Goal: Information Seeking & Learning: Find specific fact

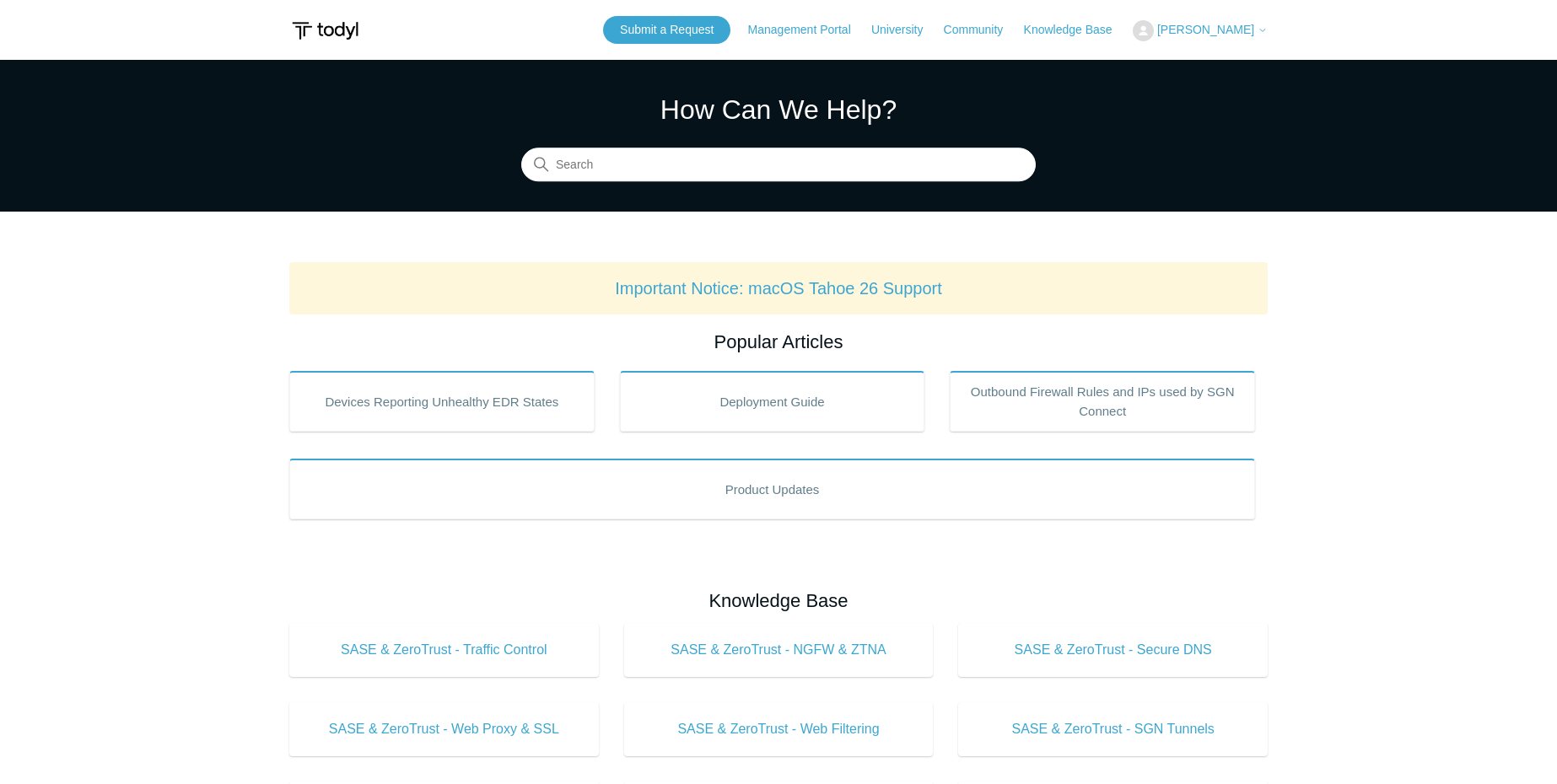
click at [1245, 24] on span "[PERSON_NAME]" at bounding box center [1206, 30] width 97 height 13
click at [1221, 65] on link "My Support Requests" at bounding box center [1216, 66] width 165 height 30
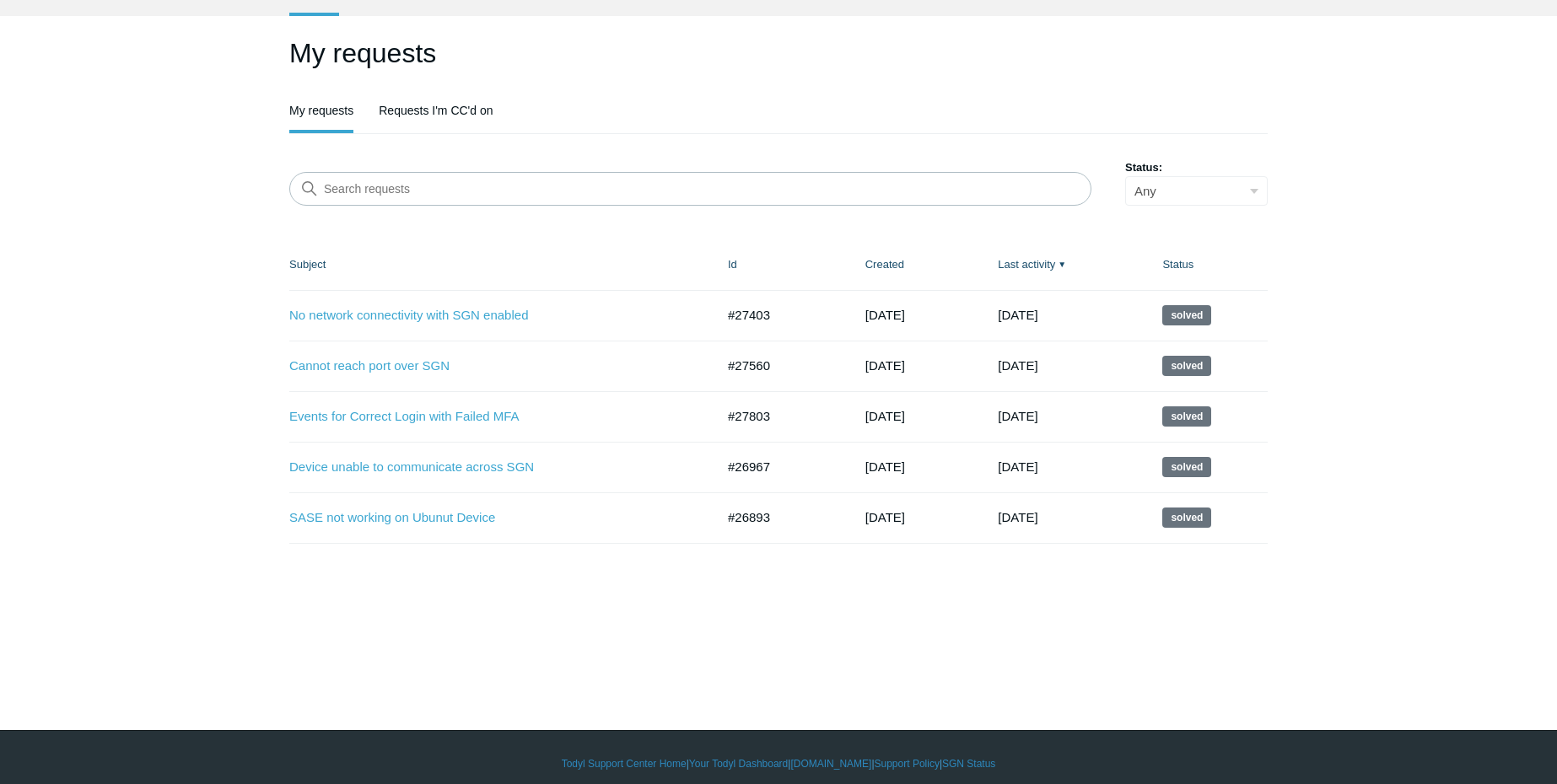
scroll to position [88, 0]
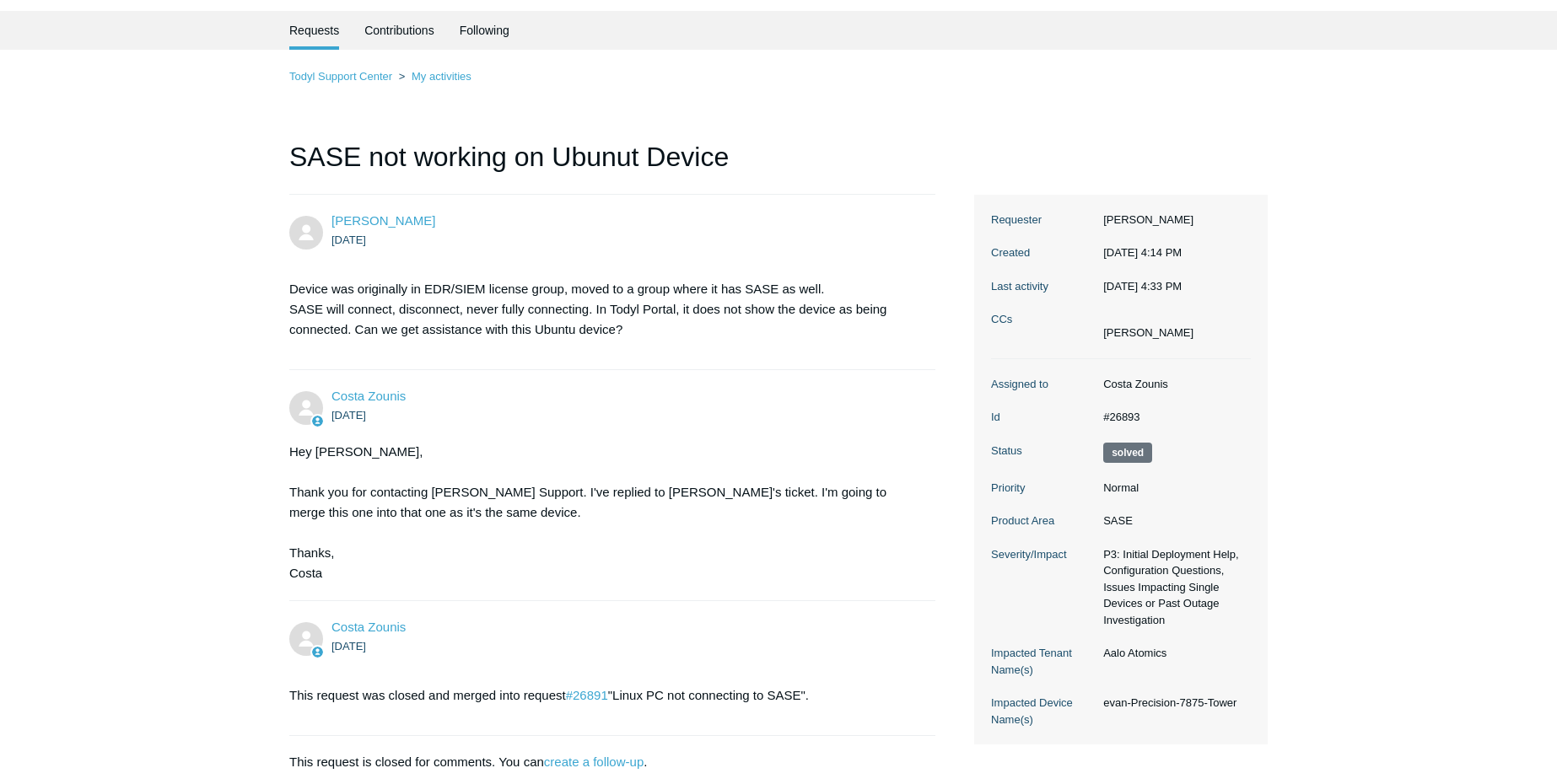
scroll to position [151, 0]
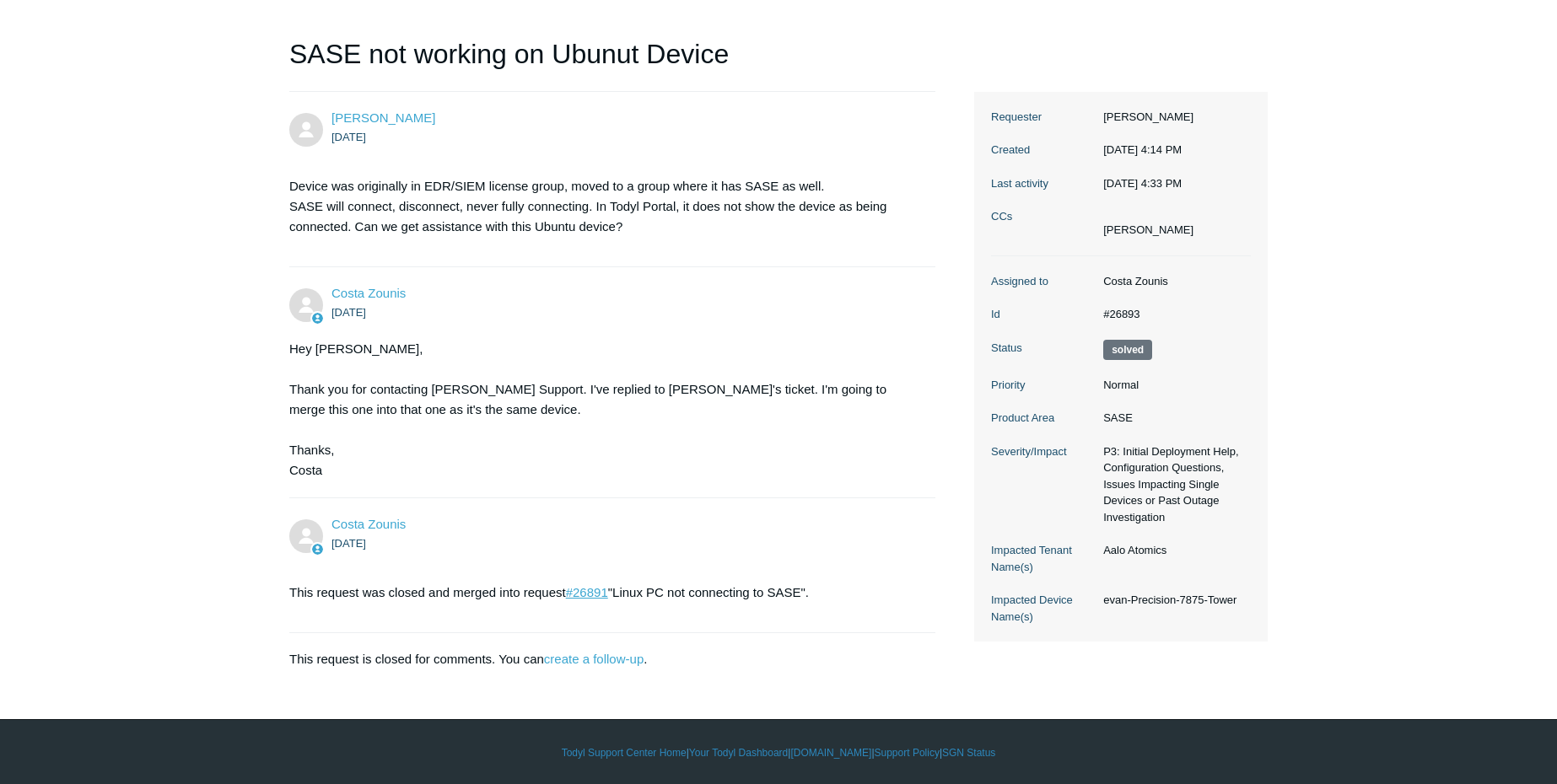
click at [597, 587] on link "#26891" at bounding box center [587, 592] width 42 height 14
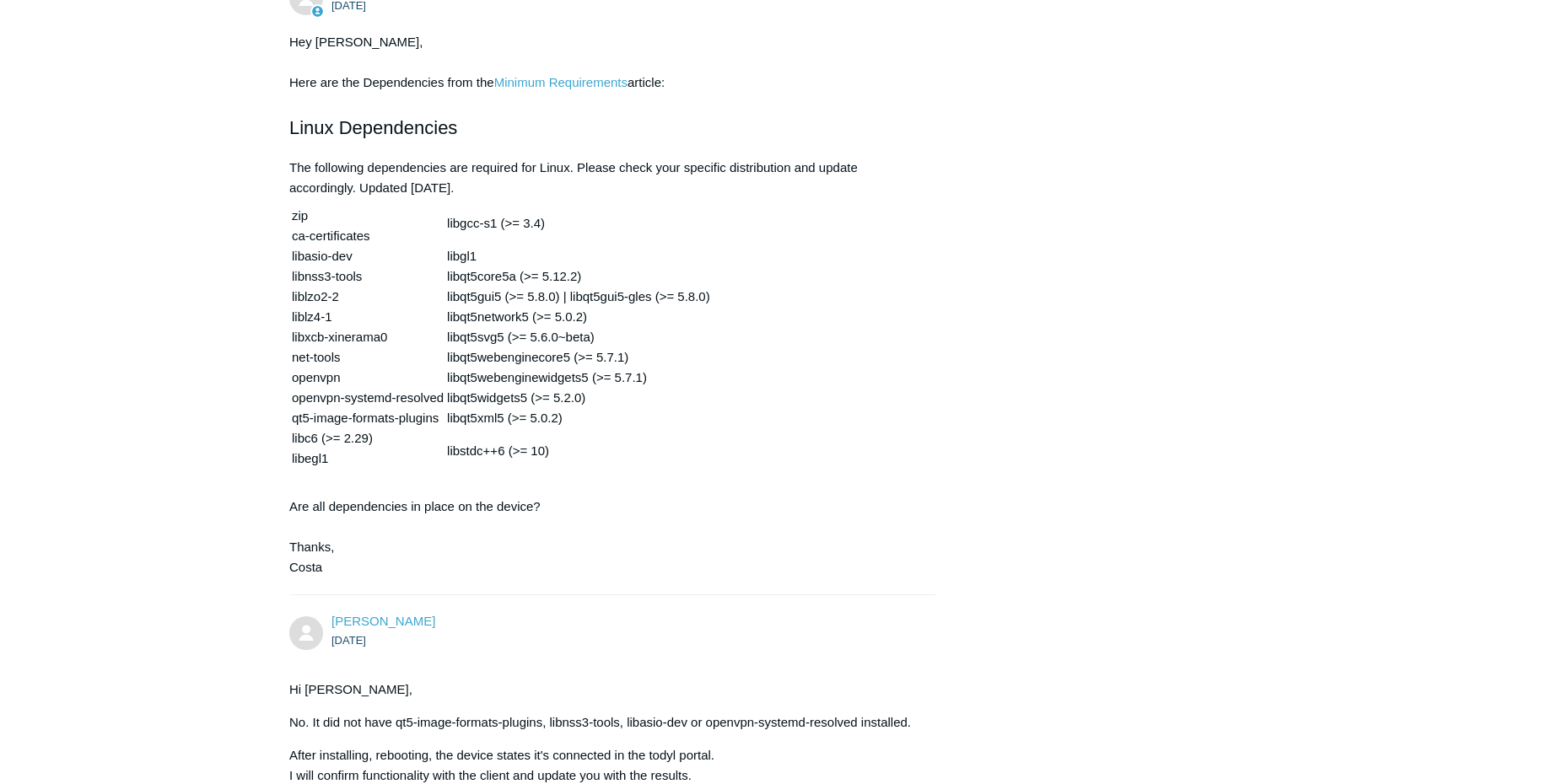
scroll to position [1649, 0]
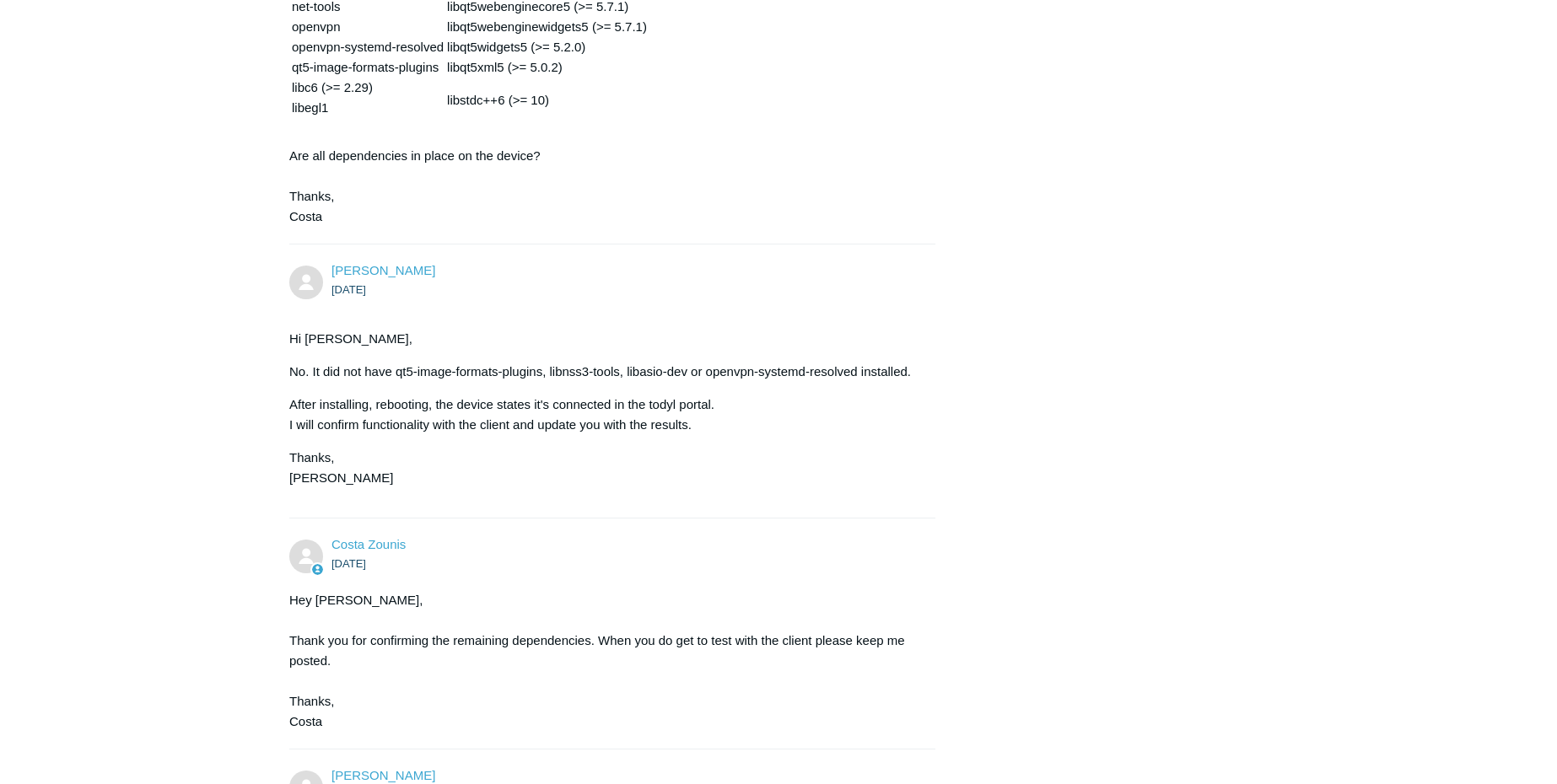
click at [397, 362] on p "No. It did not have qt5-image-formats-plugins, libnss3-tools, libasio-dev or op…" at bounding box center [604, 372] width 629 height 20
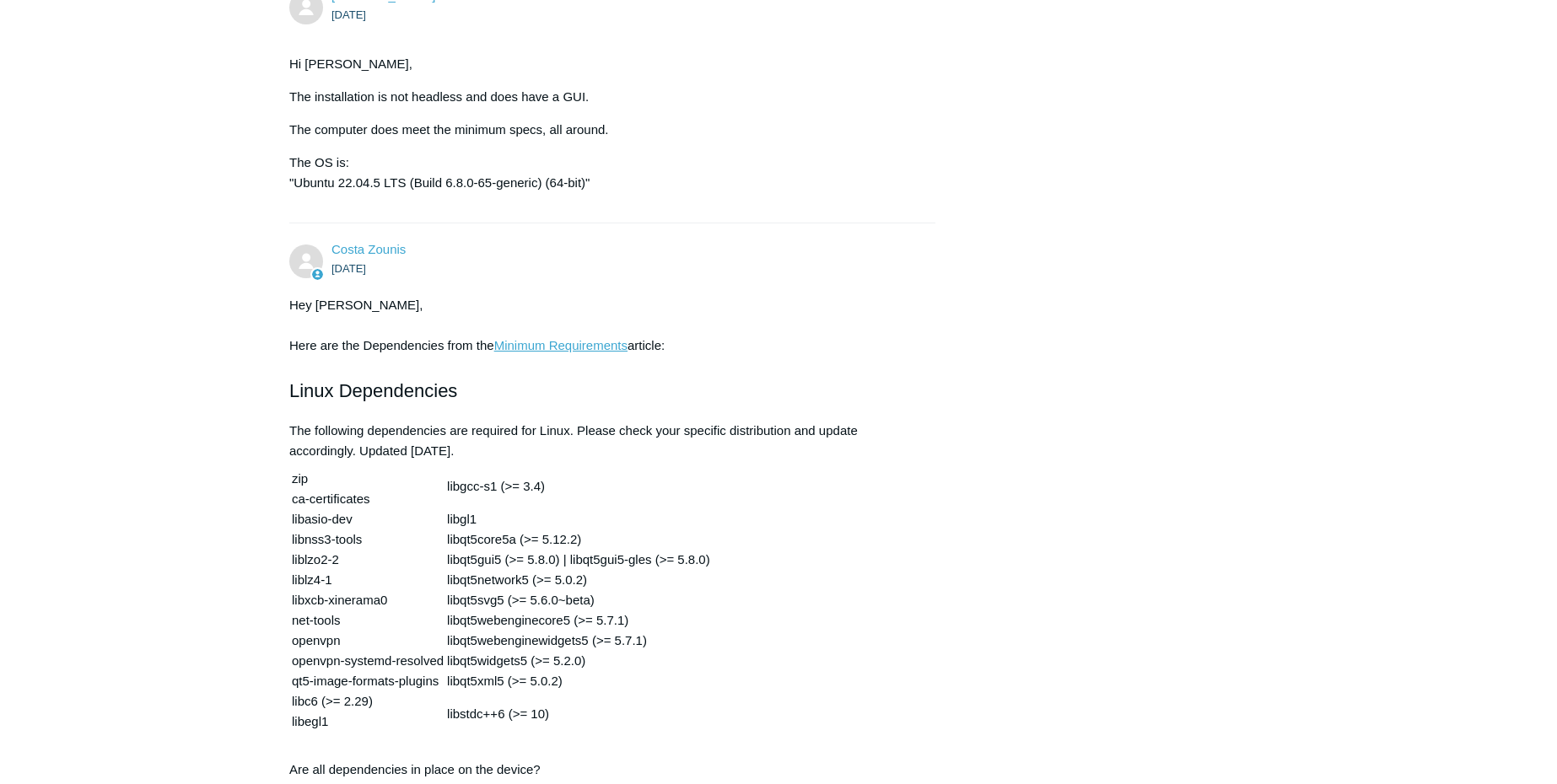
scroll to position [1211, 0]
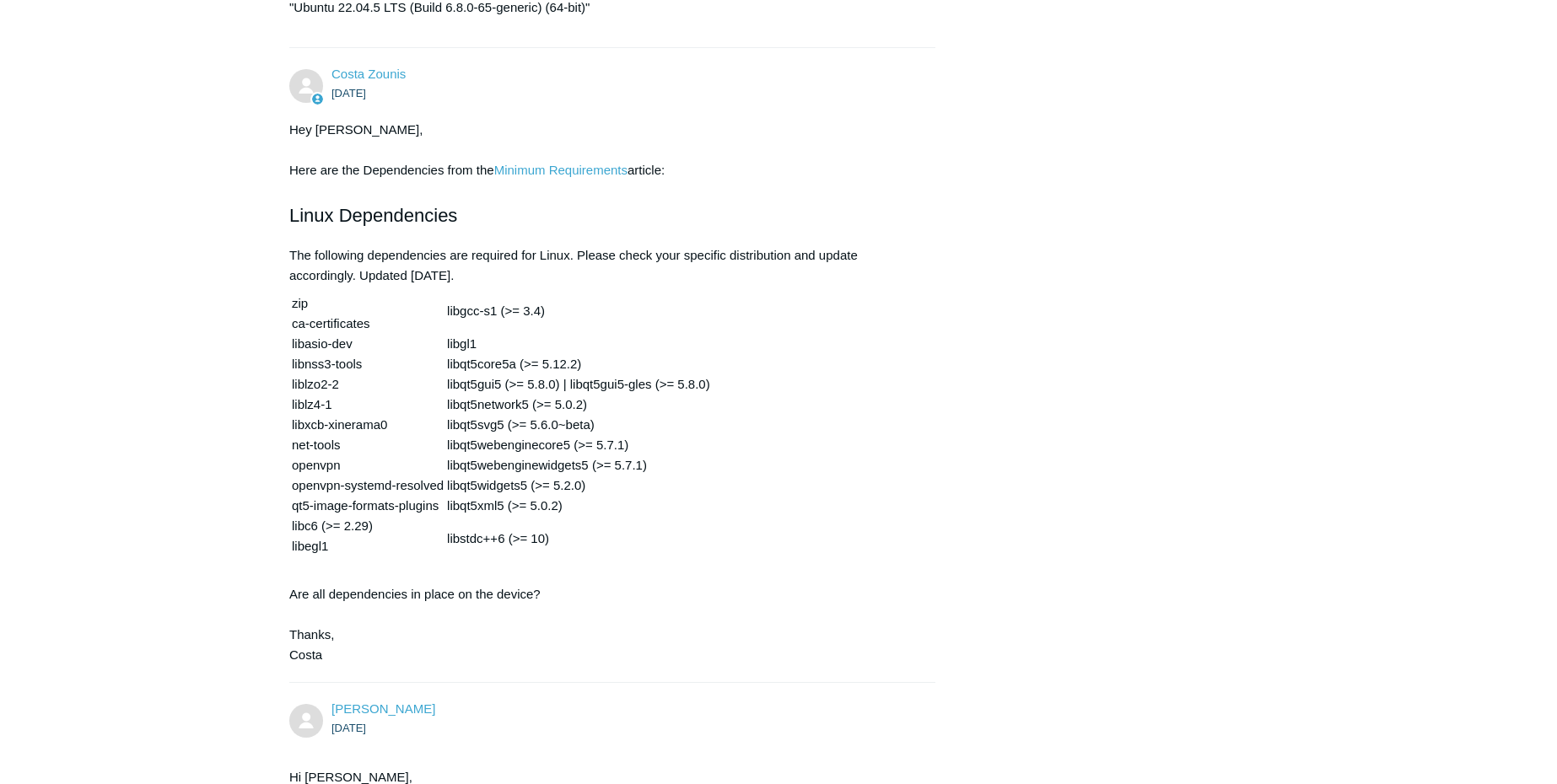
click at [300, 288] on td "zip ca-certificates libasio-dev libnss3-tools liblzo2-2 liblz4-1 libxcb-xineram…" at bounding box center [367, 425] width 153 height 275
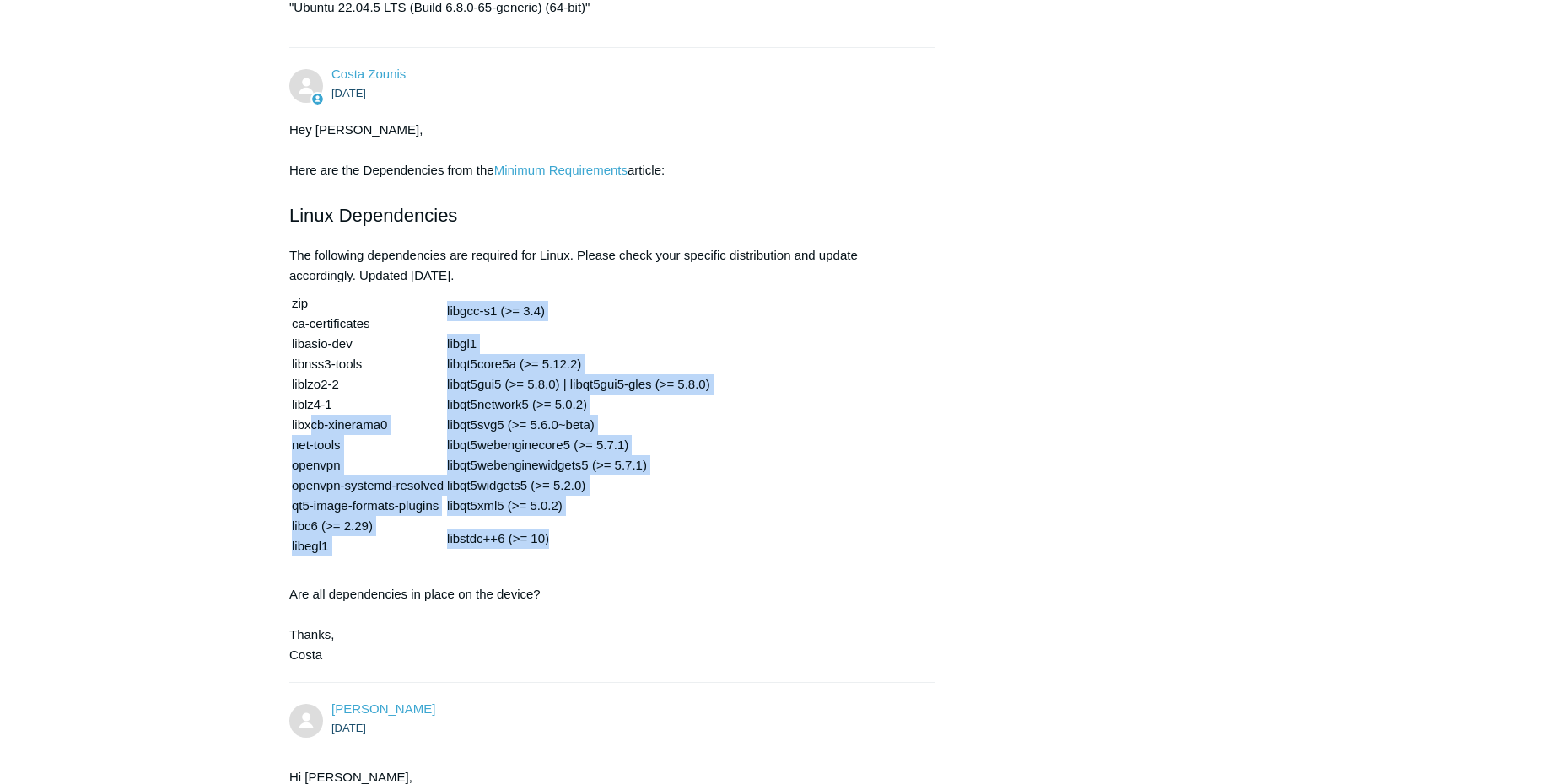
drag, startPoint x: 561, startPoint y: 525, endPoint x: 312, endPoint y: 404, distance: 276.8
click at [312, 404] on tr "zip ca-certificates libasio-dev libnss3-tools liblzo2-2 liblz4-1 libxcb-xineram…" at bounding box center [500, 425] width 420 height 275
drag, startPoint x: 372, startPoint y: 512, endPoint x: 608, endPoint y: 542, distance: 237.9
click at [395, 511] on td "zip ca-certificates libasio-dev libnss3-tools liblzo2-2 liblz4-1 libxcb-xineram…" at bounding box center [367, 425] width 153 height 275
drag, startPoint x: 548, startPoint y: 508, endPoint x: 286, endPoint y: 278, distance: 348.6
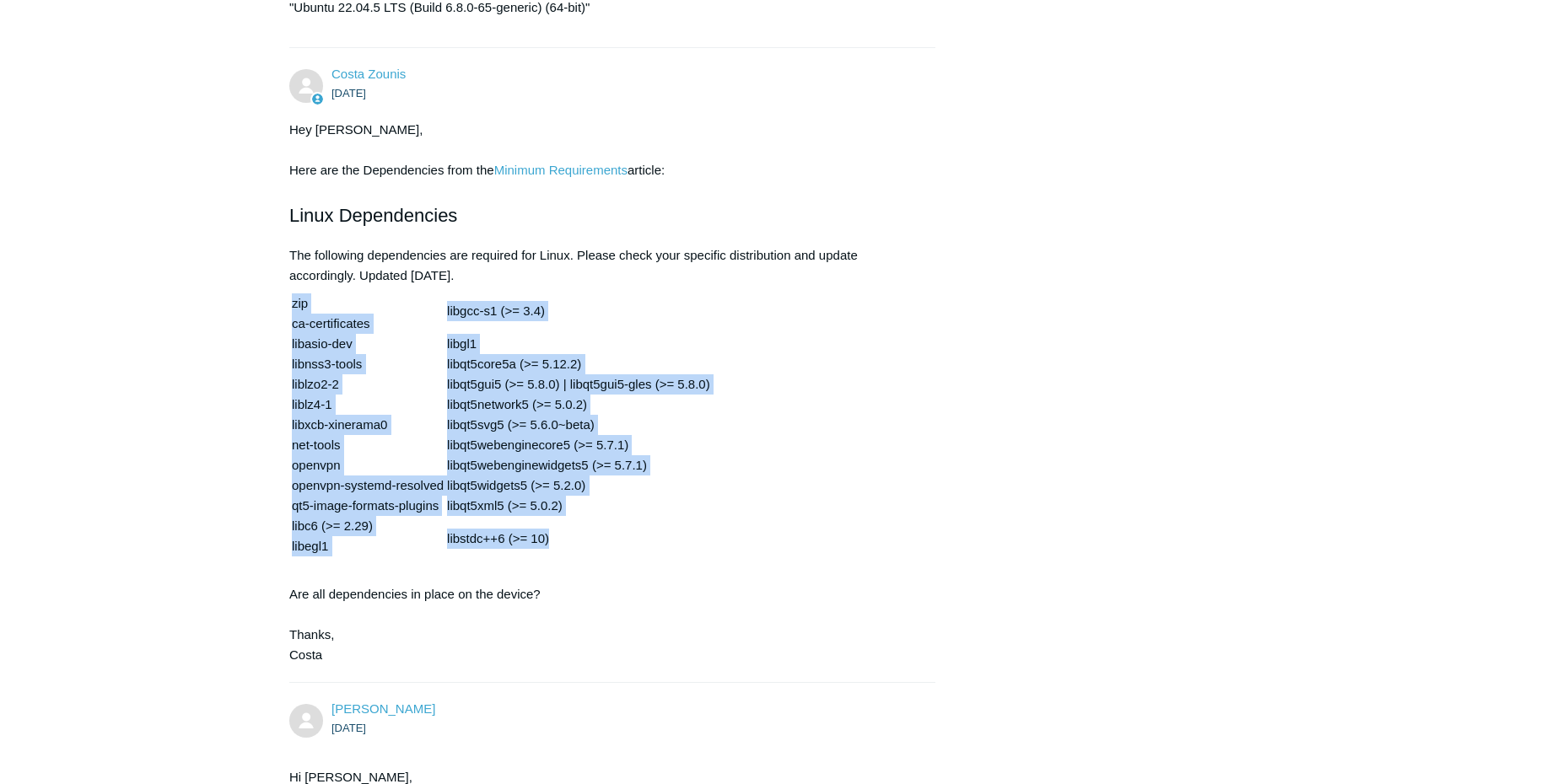
click at [290, 278] on section "Hey Cody, Here are the Dependencies from the Minimum Requirements article: Linu…" at bounding box center [604, 392] width 629 height 546
copy tr "zip ca-certificates libasio-dev libnss3-tools liblzo2-2 liblz4-1 libxcb-xineram…"
